Goal: Task Accomplishment & Management: Manage account settings

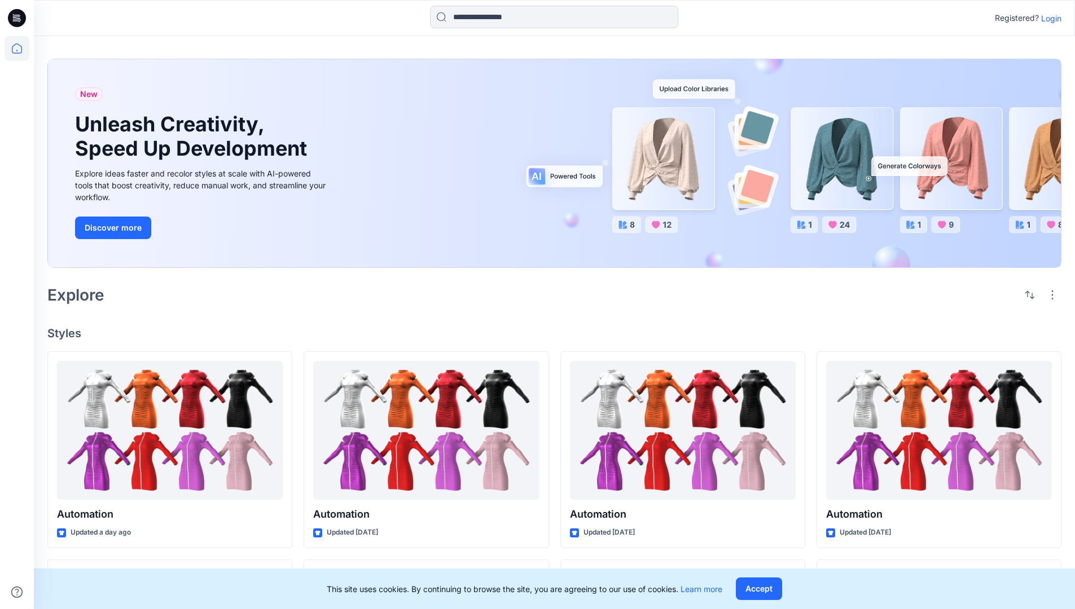
click at [1054, 20] on p "Login" at bounding box center [1051, 18] width 20 height 12
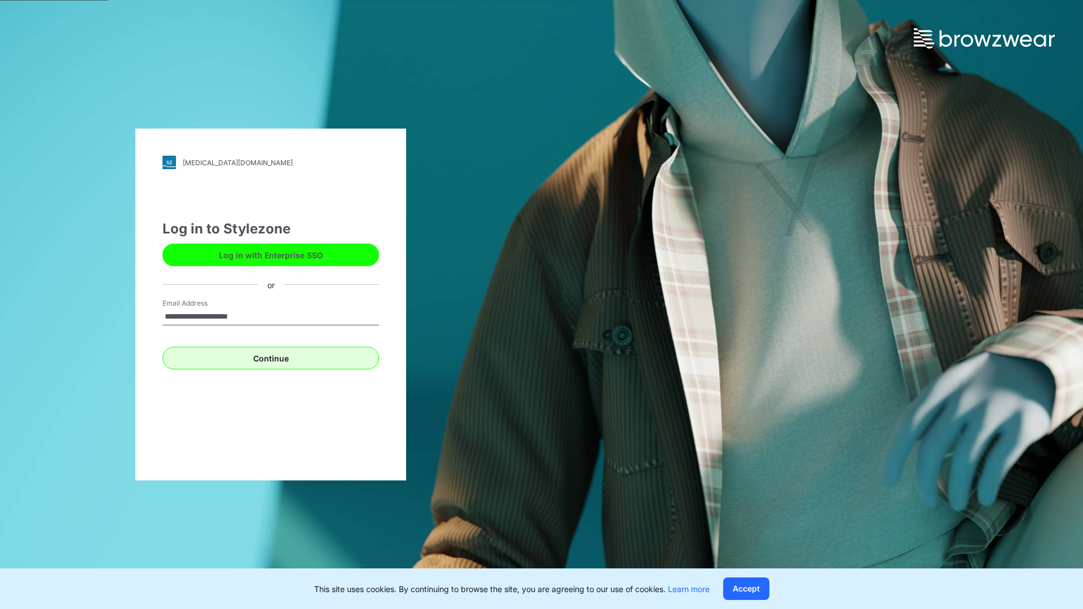
type input "**********"
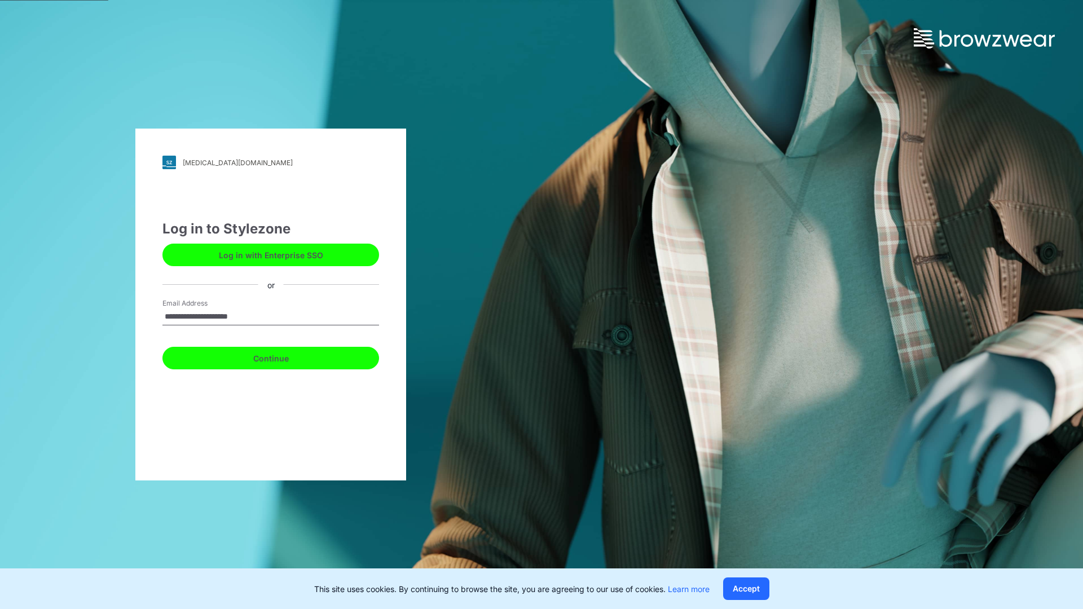
click at [290, 353] on button "Continue" at bounding box center [270, 358] width 217 height 23
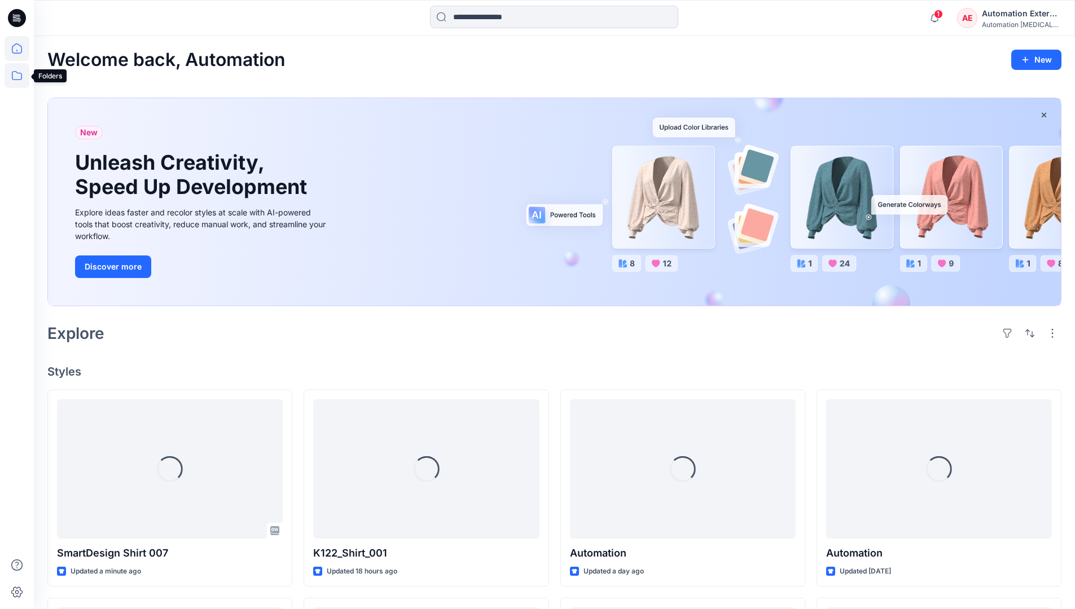
click at [17, 81] on icon at bounding box center [17, 75] width 25 height 25
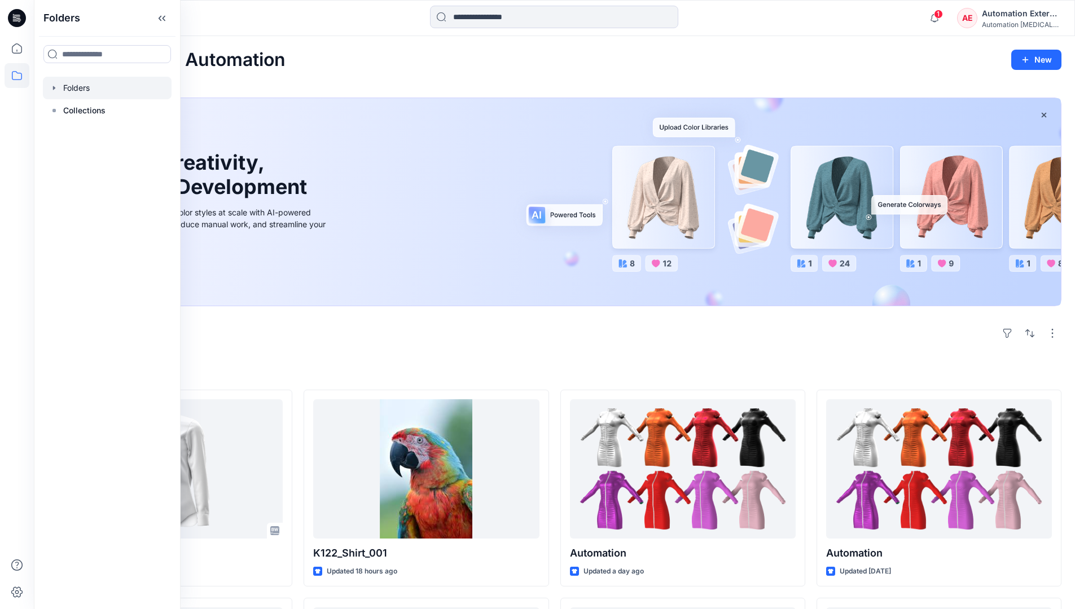
click at [85, 82] on div at bounding box center [107, 88] width 129 height 23
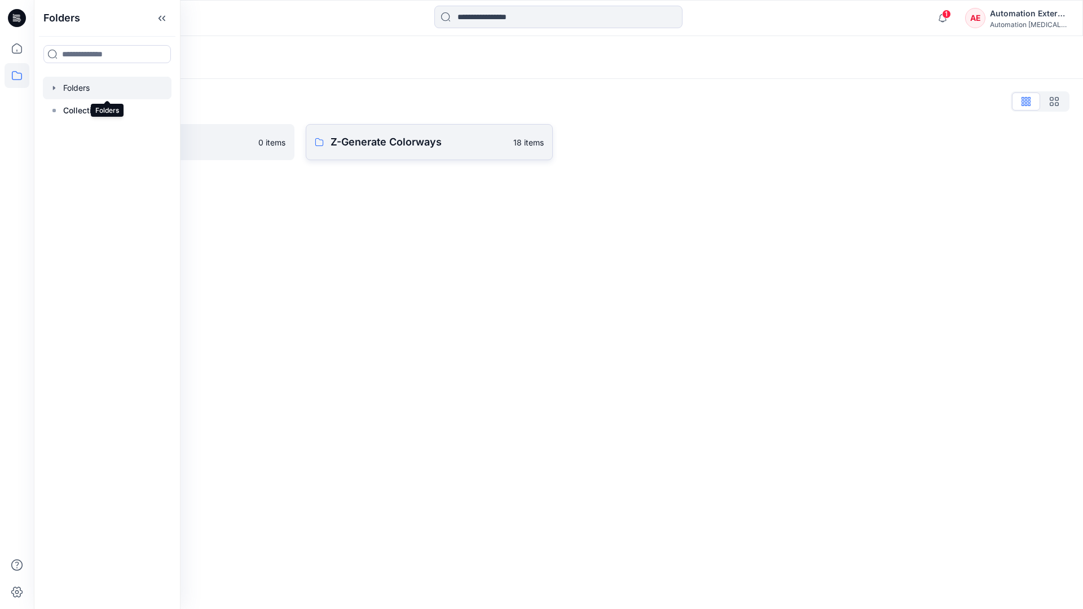
click at [398, 144] on p "Z-Generate Colorways" at bounding box center [419, 142] width 176 height 16
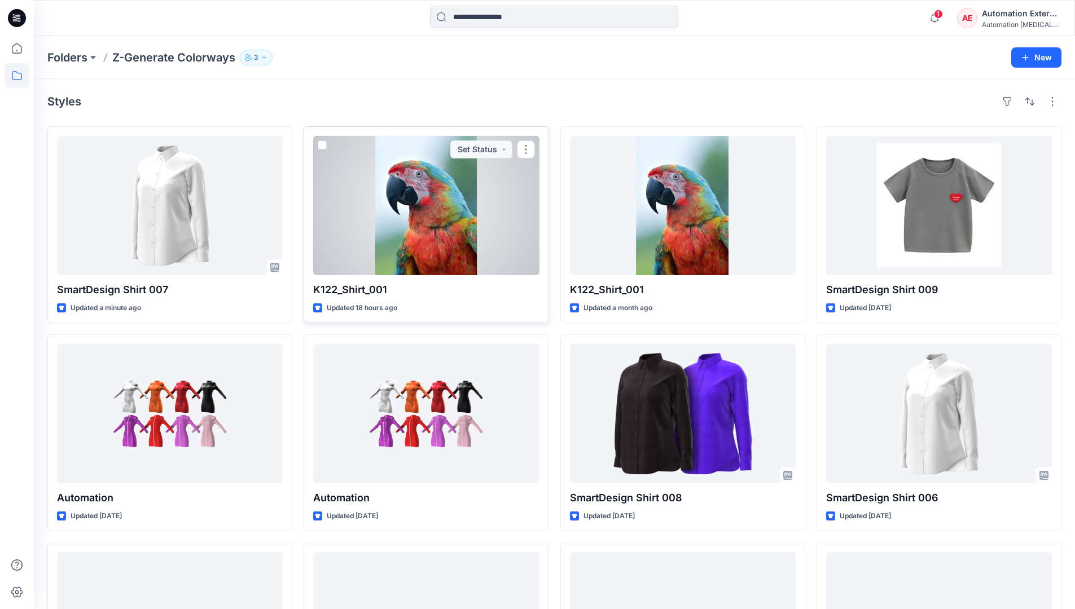
click at [326, 147] on span at bounding box center [322, 144] width 9 height 9
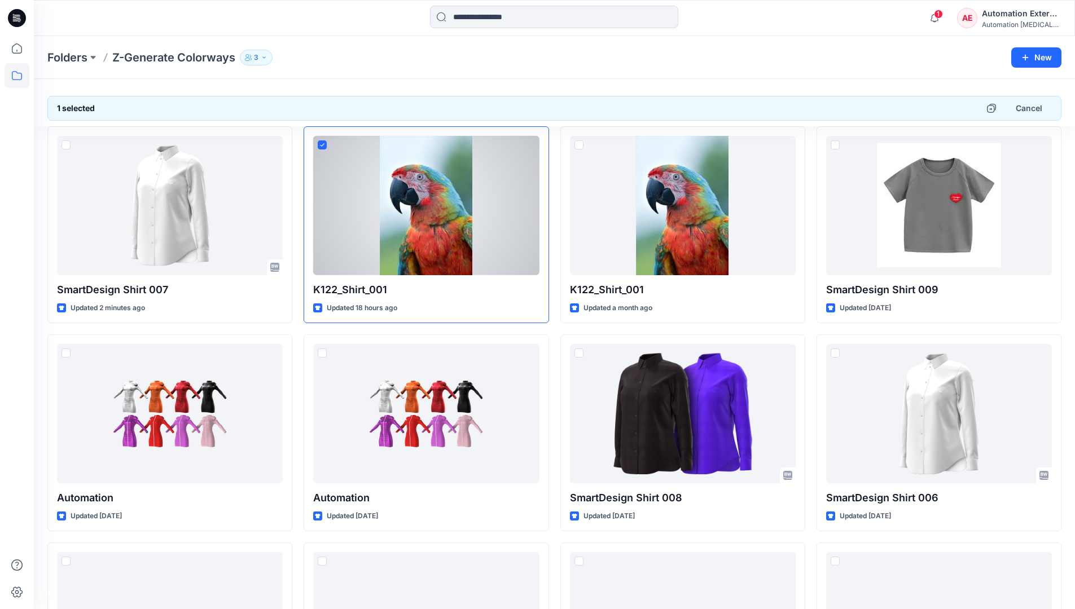
click at [1023, 14] on div "Automation External" at bounding box center [1021, 14] width 79 height 14
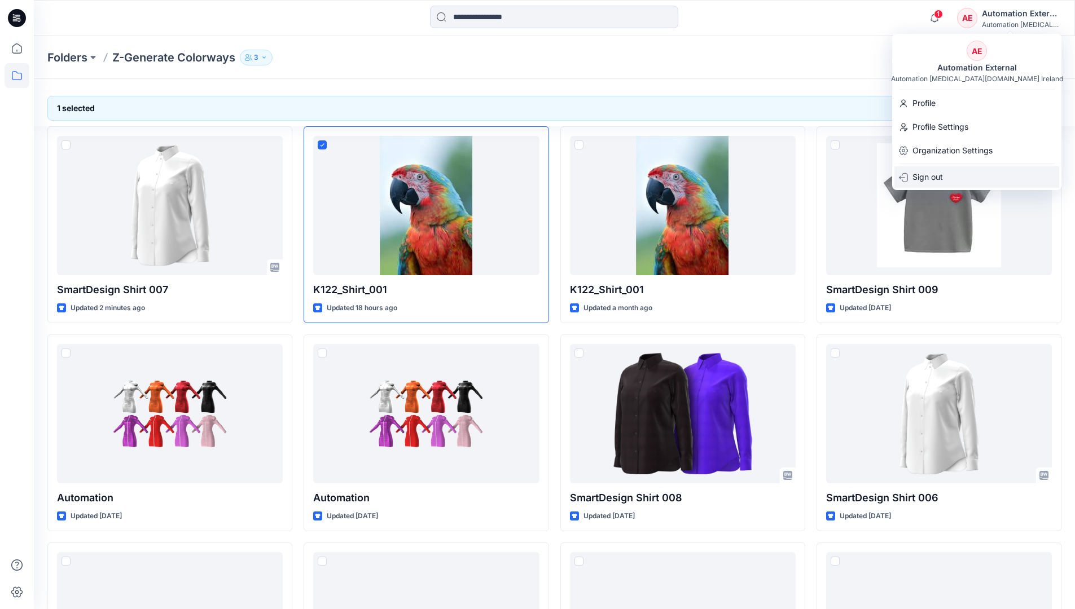
click at [955, 173] on div "Sign out" at bounding box center [976, 176] width 165 height 21
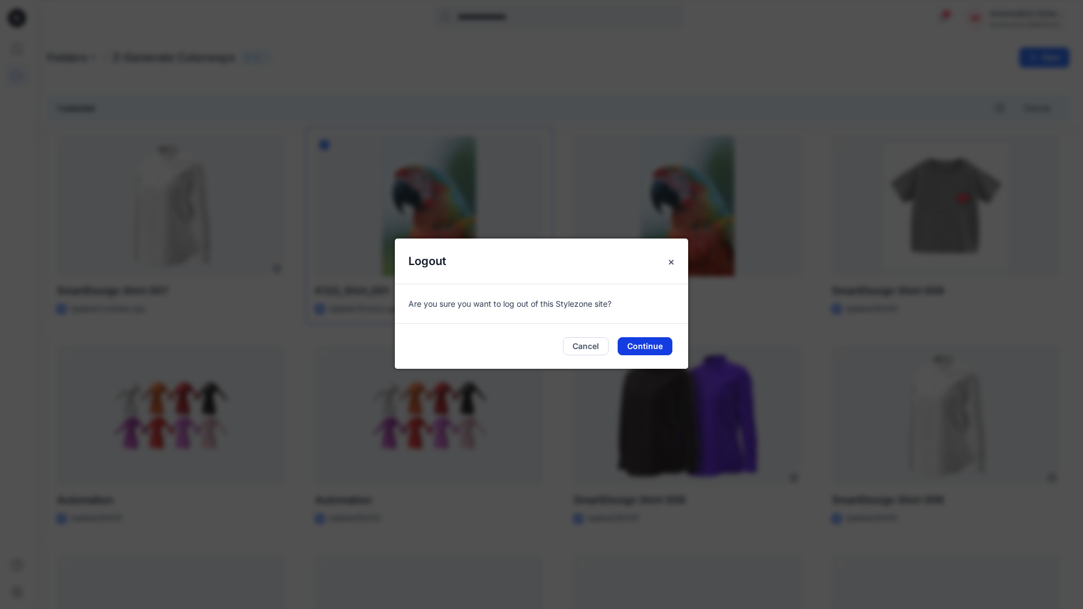
click at [663, 346] on button "Continue" at bounding box center [645, 346] width 55 height 18
